Goal: Information Seeking & Learning: Learn about a topic

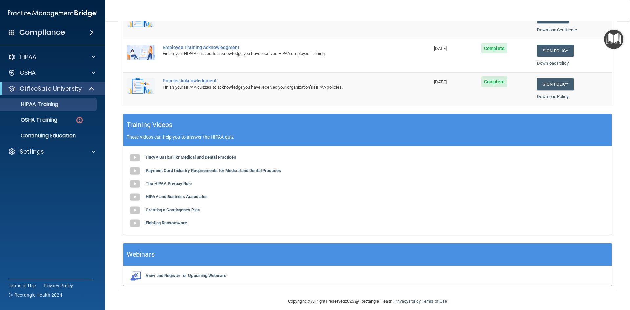
scroll to position [184, 0]
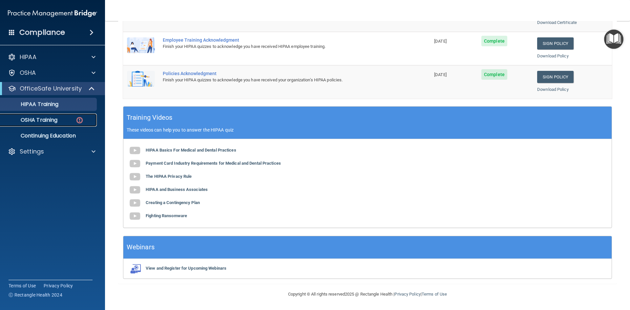
click at [65, 119] on div "OSHA Training" at bounding box center [49, 120] width 90 height 7
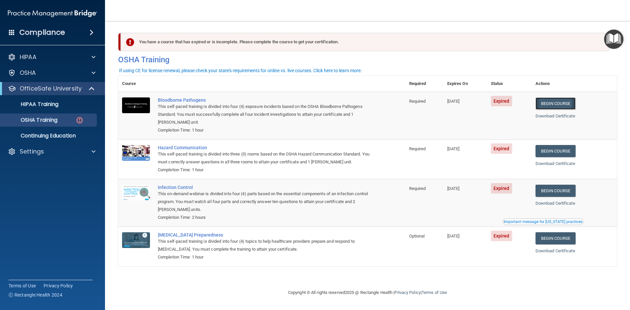
click at [551, 106] on link "Begin Course" at bounding box center [556, 103] width 40 height 12
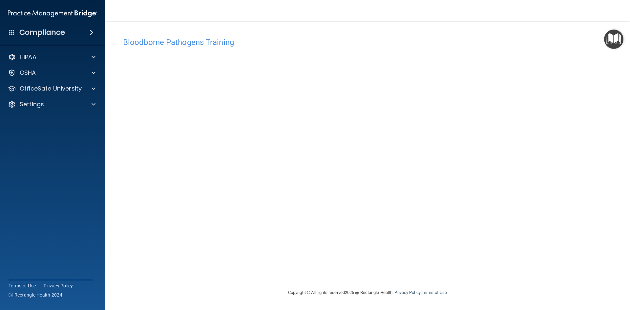
click at [469, 275] on div "Bloodborne Pathogens Training This course doesn’t expire until 07/02/2025. Are …" at bounding box center [367, 161] width 499 height 255
click at [93, 76] on span at bounding box center [94, 73] width 4 height 8
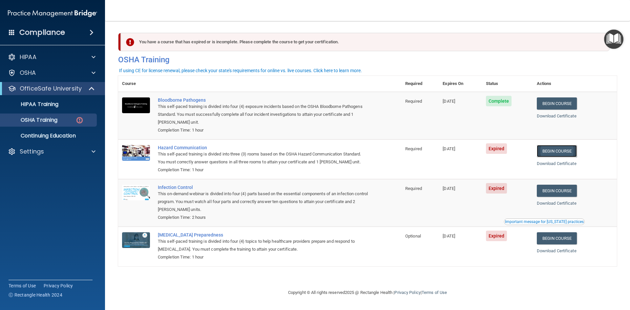
click at [564, 153] on link "Begin Course" at bounding box center [557, 151] width 40 height 12
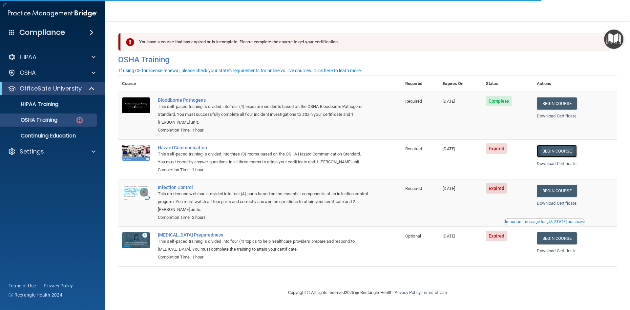
click at [564, 155] on link "Begin Course" at bounding box center [557, 151] width 40 height 12
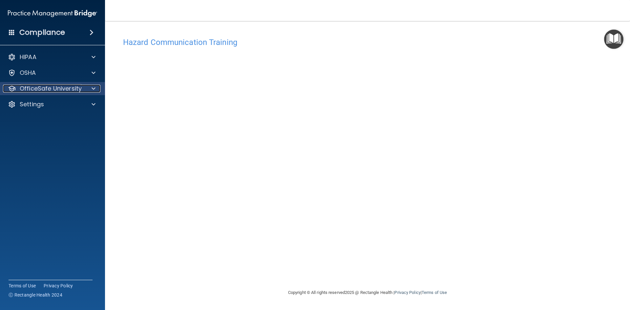
click at [57, 91] on p "OfficeSafe University" at bounding box center [51, 89] width 62 height 8
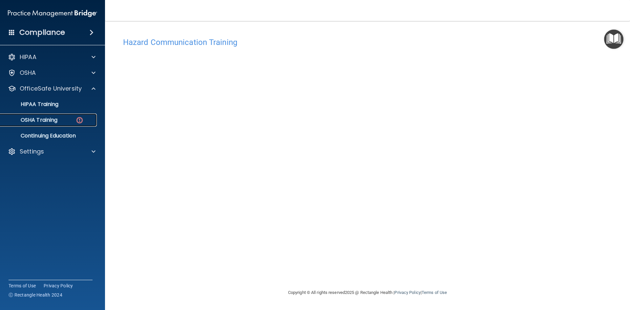
click at [63, 119] on div "OSHA Training" at bounding box center [49, 120] width 90 height 7
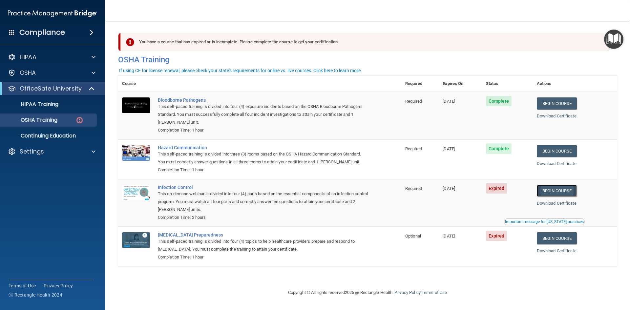
click at [565, 191] on link "Begin Course" at bounding box center [557, 191] width 40 height 12
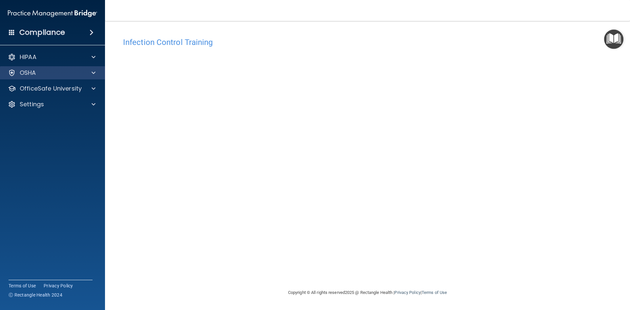
click at [64, 77] on div "OSHA" at bounding box center [52, 72] width 105 height 13
click at [91, 75] on div at bounding box center [92, 73] width 16 height 8
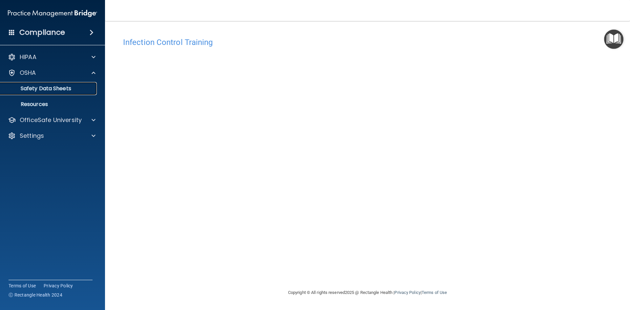
click at [67, 89] on p "Safety Data Sheets" at bounding box center [49, 88] width 90 height 7
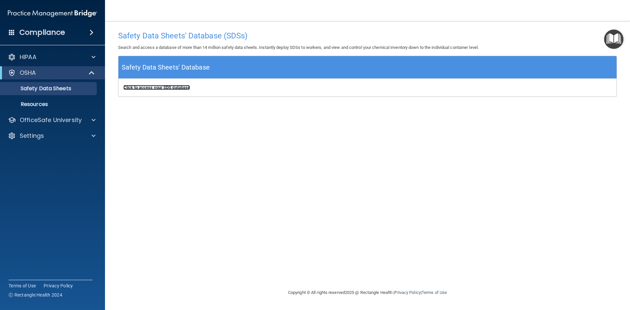
click at [156, 89] on b "Click to access your SDS database" at bounding box center [156, 87] width 67 height 5
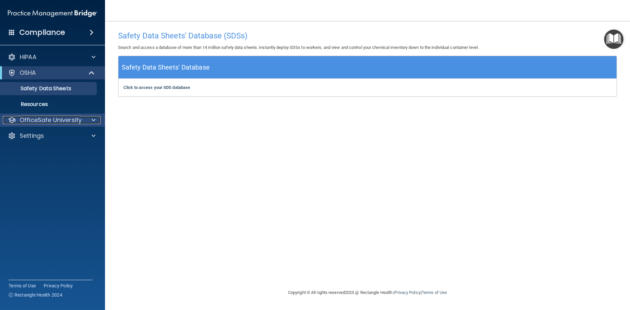
click at [63, 121] on p "OfficeSafe University" at bounding box center [51, 120] width 62 height 8
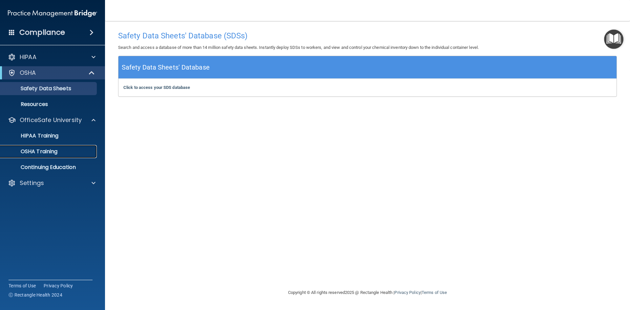
click at [66, 152] on div "OSHA Training" at bounding box center [49, 151] width 90 height 7
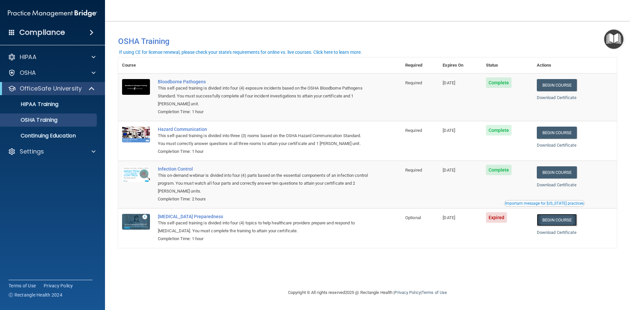
click at [569, 223] on link "Begin Course" at bounding box center [557, 220] width 40 height 12
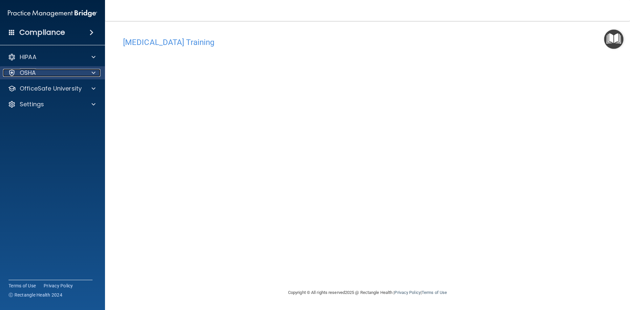
click at [61, 76] on div "OSHA" at bounding box center [43, 73] width 81 height 8
click at [39, 74] on div "OSHA" at bounding box center [43, 73] width 81 height 8
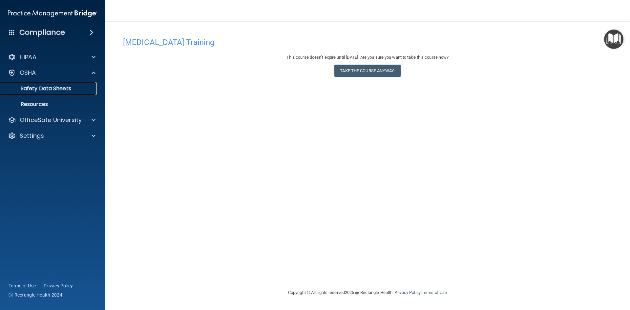
click at [50, 89] on p "Safety Data Sheets" at bounding box center [49, 88] width 90 height 7
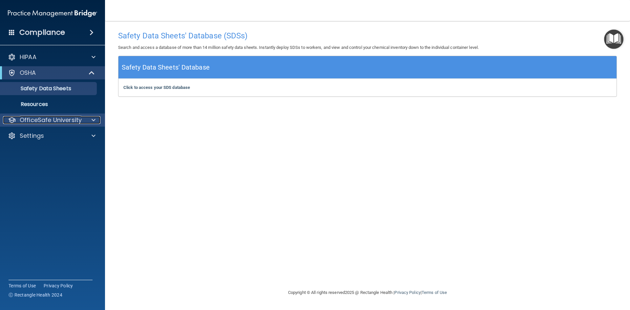
click at [58, 121] on p "OfficeSafe University" at bounding box center [51, 120] width 62 height 8
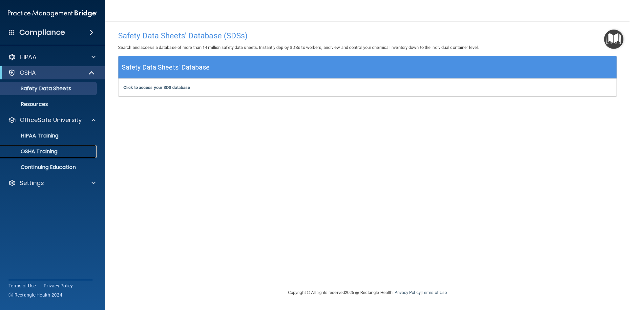
click at [63, 149] on div "OSHA Training" at bounding box center [49, 151] width 90 height 7
click at [63, 149] on ul "HIPAA Training OSHA Training Continuing Education" at bounding box center [52, 150] width 119 height 47
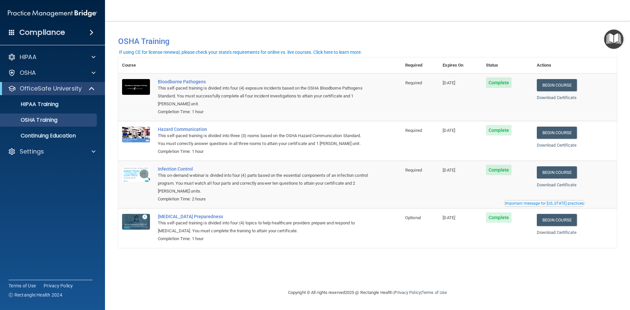
click at [540, 205] on div "Important message for [US_STATE] practices" at bounding box center [544, 204] width 79 height 4
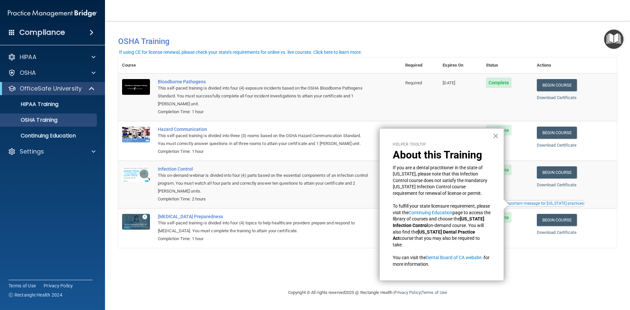
click at [496, 136] on button "×" at bounding box center [496, 136] width 6 height 11
